Goal: Task Accomplishment & Management: Use online tool/utility

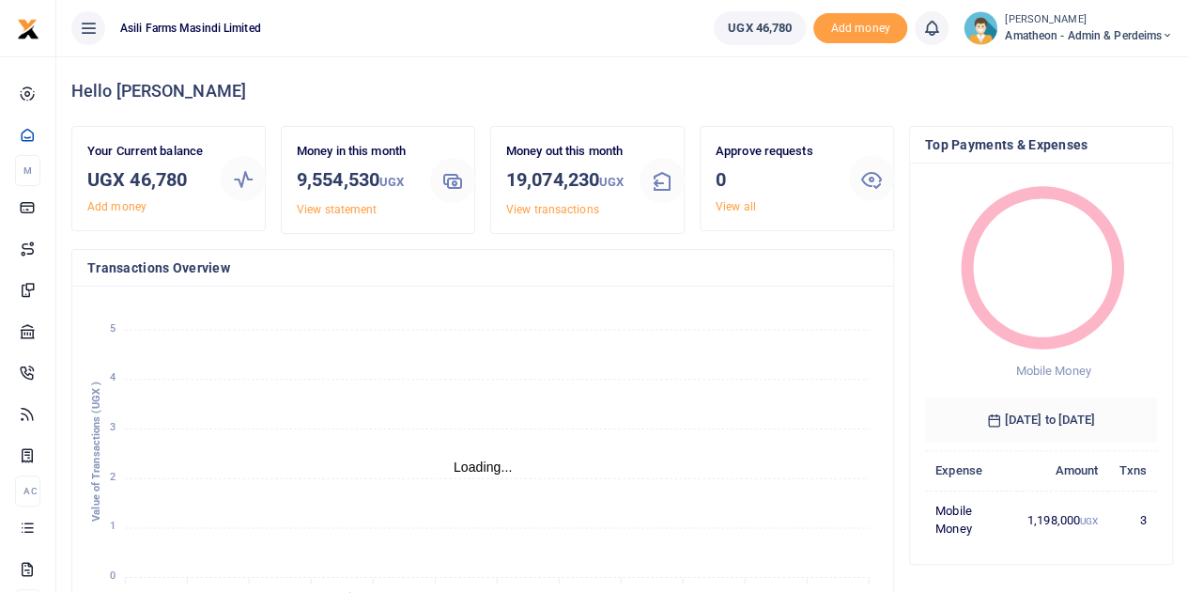
scroll to position [15, 15]
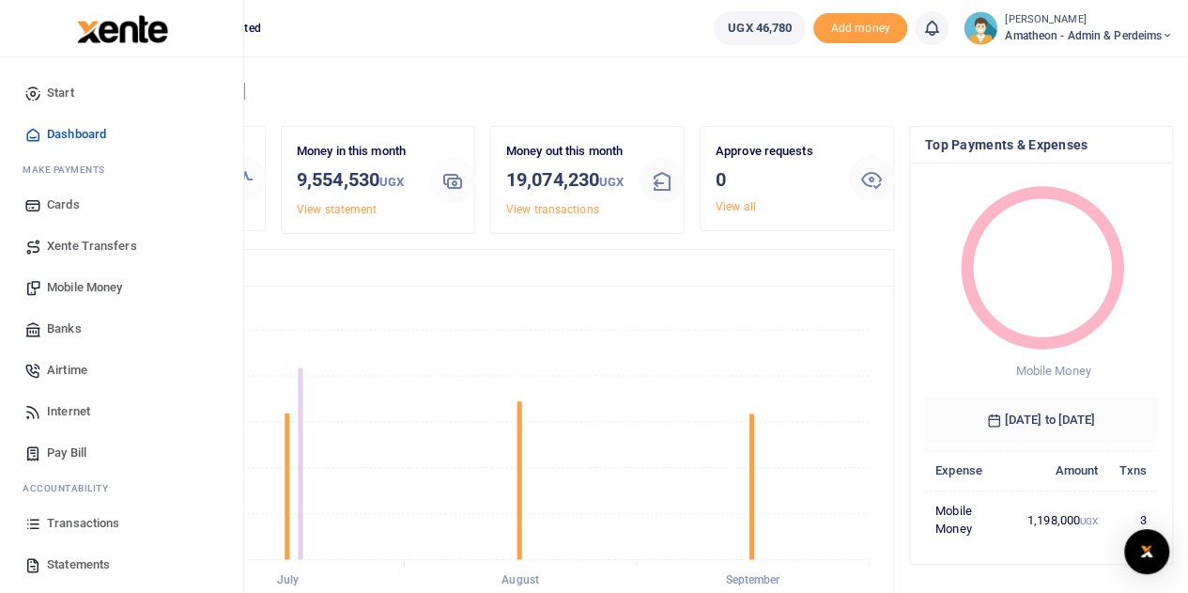
click at [39, 562] on icon at bounding box center [32, 564] width 17 height 17
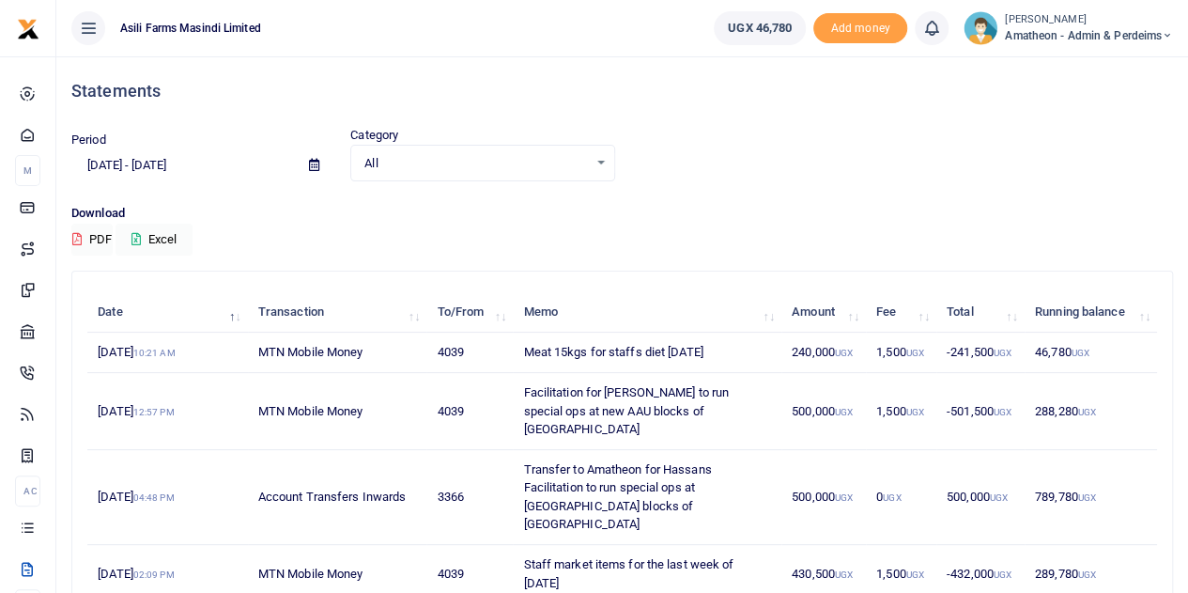
click at [312, 168] on icon at bounding box center [314, 165] width 10 height 12
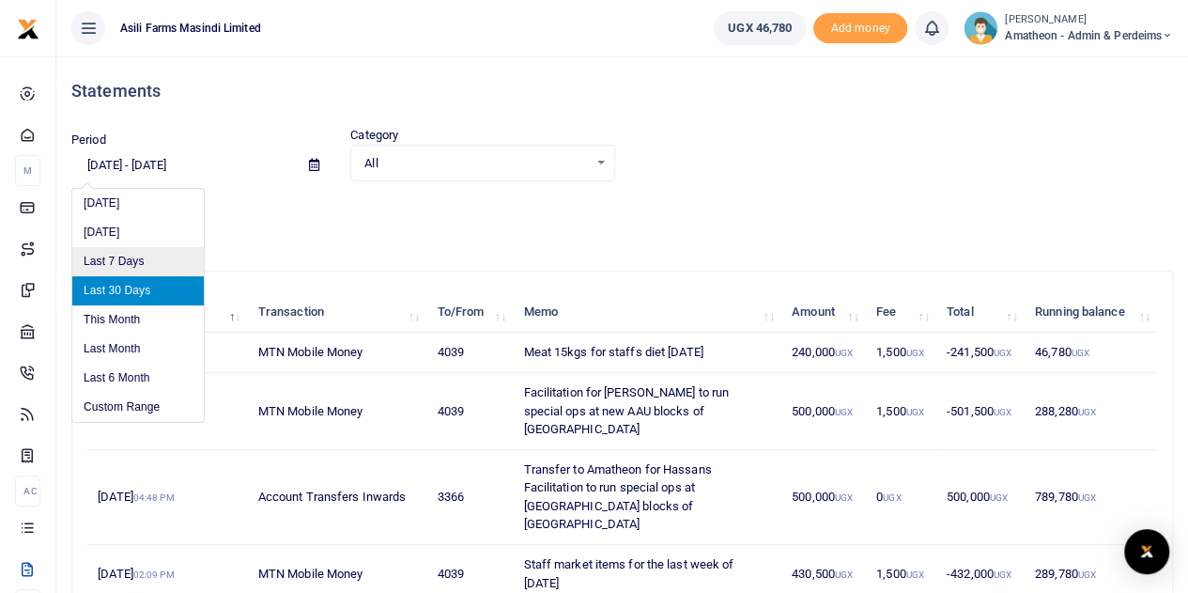
click at [113, 256] on li "Last 7 Days" at bounding box center [138, 261] width 132 height 29
type input "09/23/2025 - 09/29/2025"
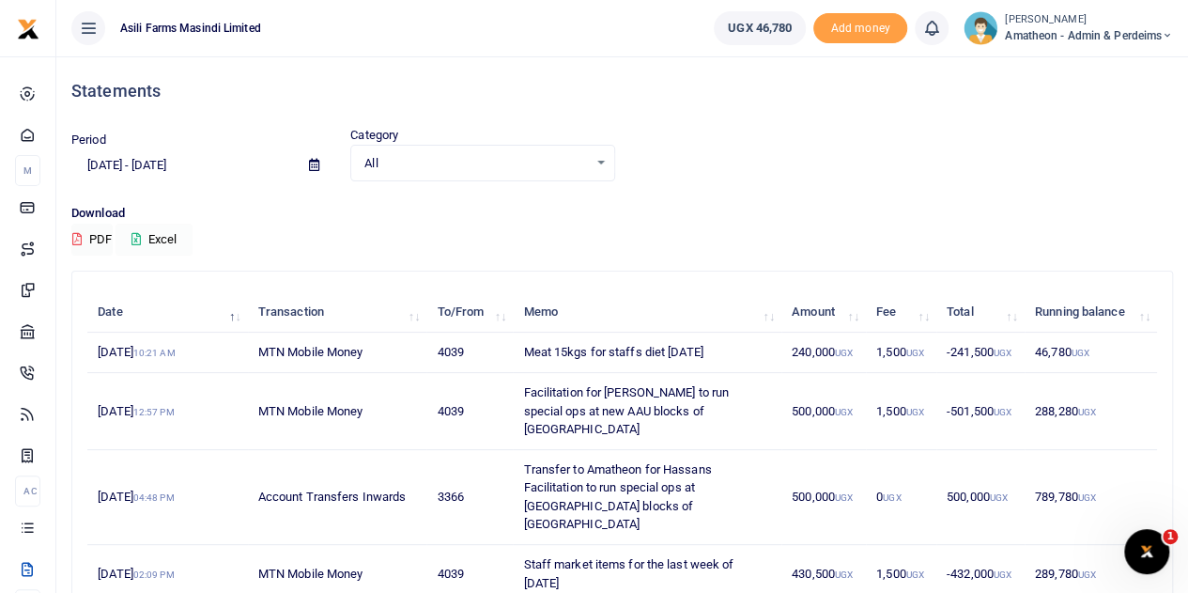
click at [162, 237] on button "Excel" at bounding box center [154, 240] width 77 height 32
